Goal: Task Accomplishment & Management: Use online tool/utility

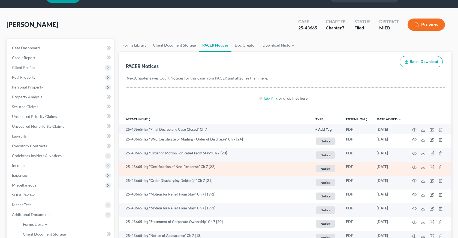
scroll to position [15, 0]
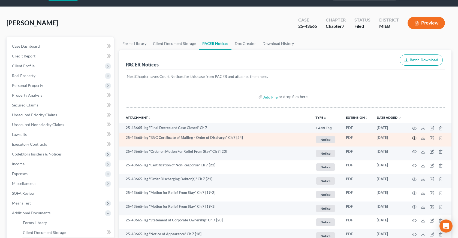
click at [414, 136] on icon "button" at bounding box center [414, 138] width 4 height 4
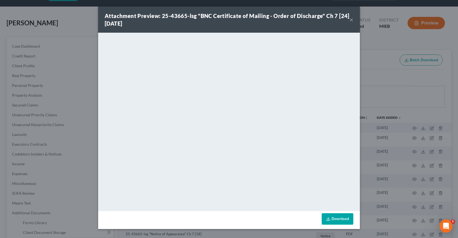
scroll to position [0, 0]
click at [406, 120] on div "Attachment Preview: 25-43665-lsg "BNC Certificate of Mailing - Order of Dischar…" at bounding box center [229, 119] width 458 height 238
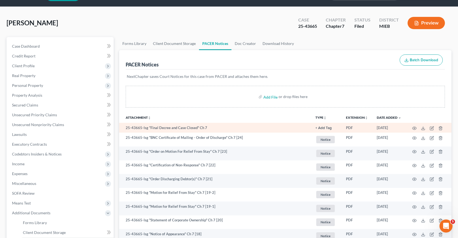
click at [402, 124] on td "07/25/2025" at bounding box center [388, 128] width 33 height 10
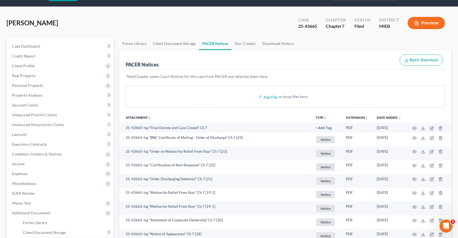
click at [318, 54] on div "PACER Notices Batch Download" at bounding box center [285, 60] width 319 height 20
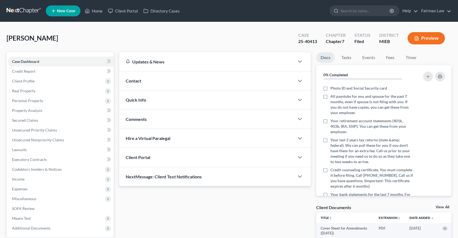
scroll to position [68, 0]
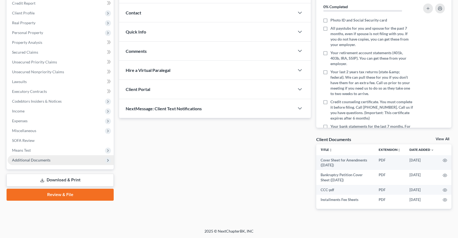
click at [65, 159] on span "Additional Documents" at bounding box center [61, 160] width 106 height 10
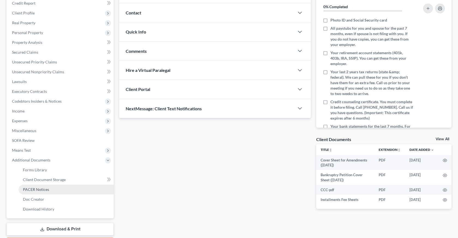
click at [49, 192] on link "PACER Notices" at bounding box center [66, 190] width 95 height 10
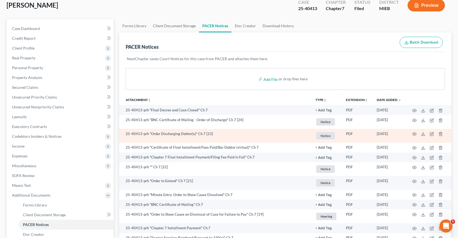
scroll to position [31, 0]
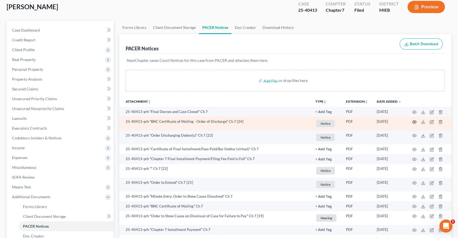
click at [412, 122] on icon "button" at bounding box center [414, 122] width 4 height 4
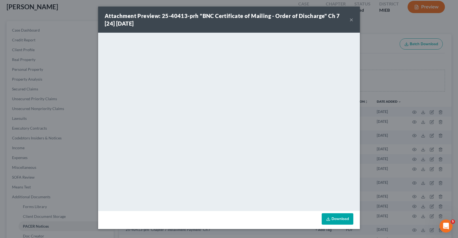
click at [402, 75] on div "Attachment Preview: 25-40413-prh "BNC Certificate of Mailing - Order of Dischar…" at bounding box center [229, 119] width 458 height 238
